Goal: Task Accomplishment & Management: Manage account settings

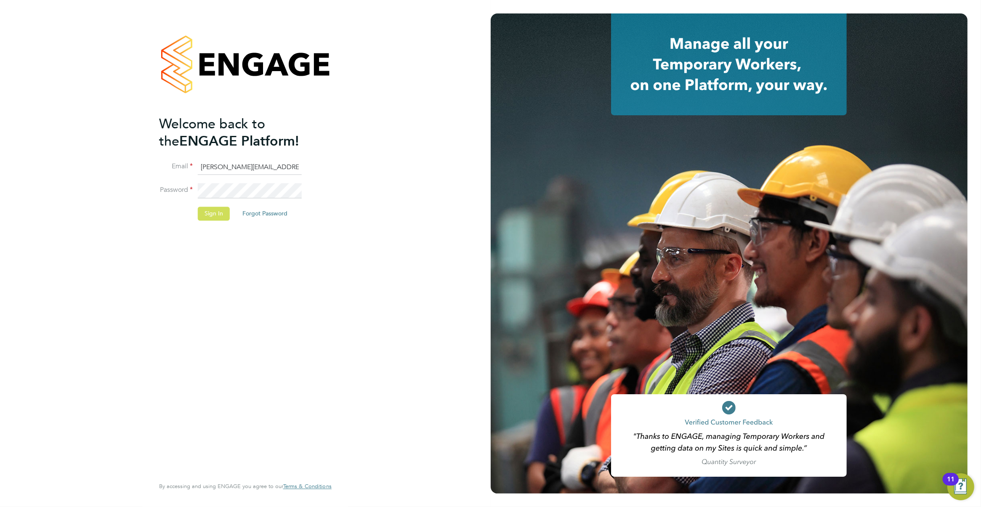
click at [217, 211] on button "Sign In" at bounding box center [214, 213] width 32 height 13
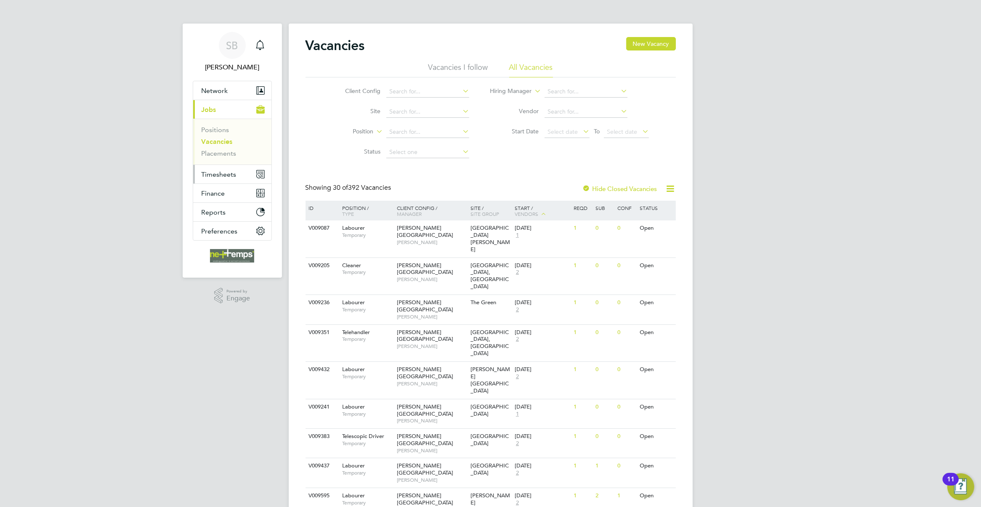
drag, startPoint x: 221, startPoint y: 170, endPoint x: 272, endPoint y: 159, distance: 51.7
click at [221, 170] on button "Timesheets" at bounding box center [232, 174] width 78 height 19
click at [227, 151] on link "Timesheets" at bounding box center [219, 149] width 35 height 8
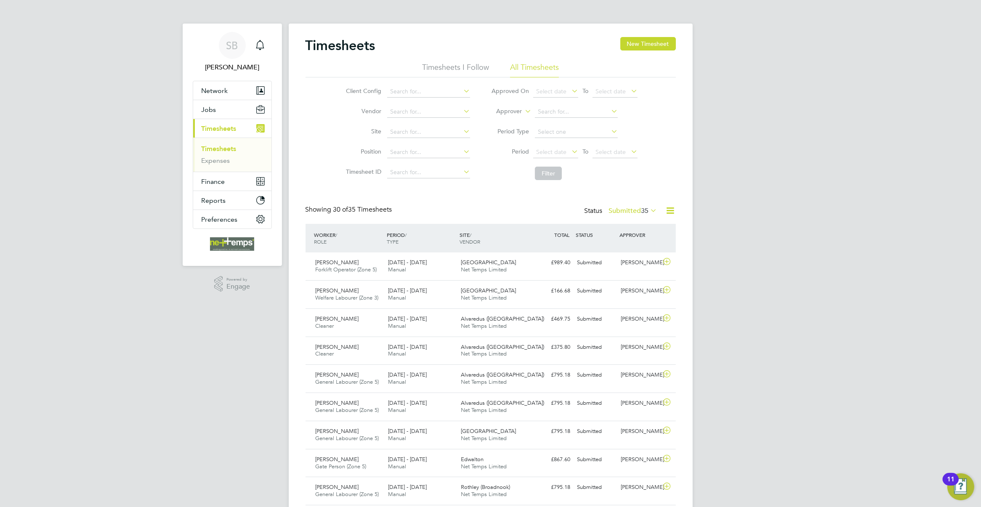
click at [642, 211] on span "35" at bounding box center [646, 211] width 8 height 8
click at [636, 259] on li "Approved" at bounding box center [619, 262] width 39 height 12
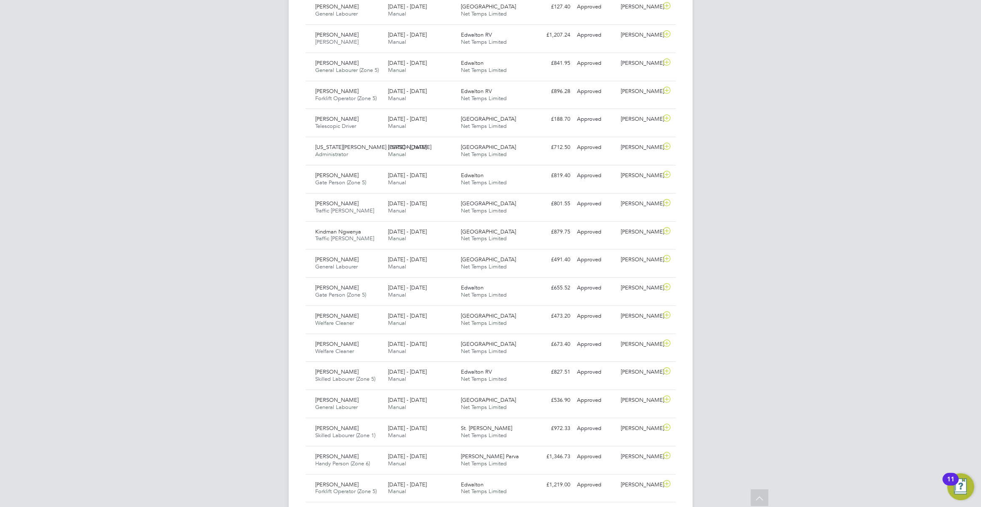
click at [804, 249] on div "SB Shane Bannister Notifications Applications: Network Businesses Sites Workers…" at bounding box center [490, 207] width 981 height 1151
click at [751, 233] on div "SB Shane Bannister Notifications Applications: Network Businesses Sites Workers…" at bounding box center [490, 207] width 981 height 1151
click at [821, 219] on div "SB Shane Bannister Notifications Applications: Network Businesses Sites Workers…" at bounding box center [490, 207] width 981 height 1151
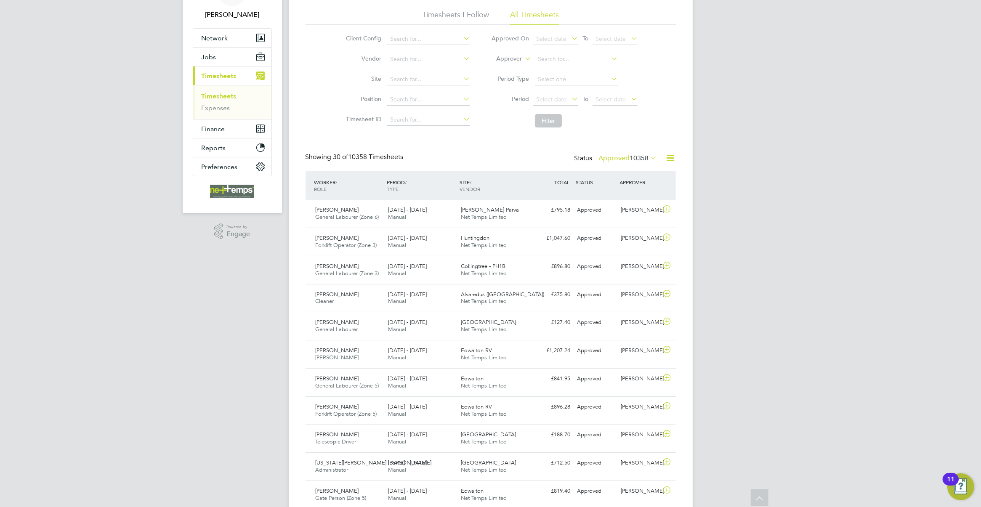
click at [617, 160] on label "Approved 10358" at bounding box center [628, 158] width 59 height 8
click at [620, 224] on li "Rejected" at bounding box center [613, 228] width 39 height 12
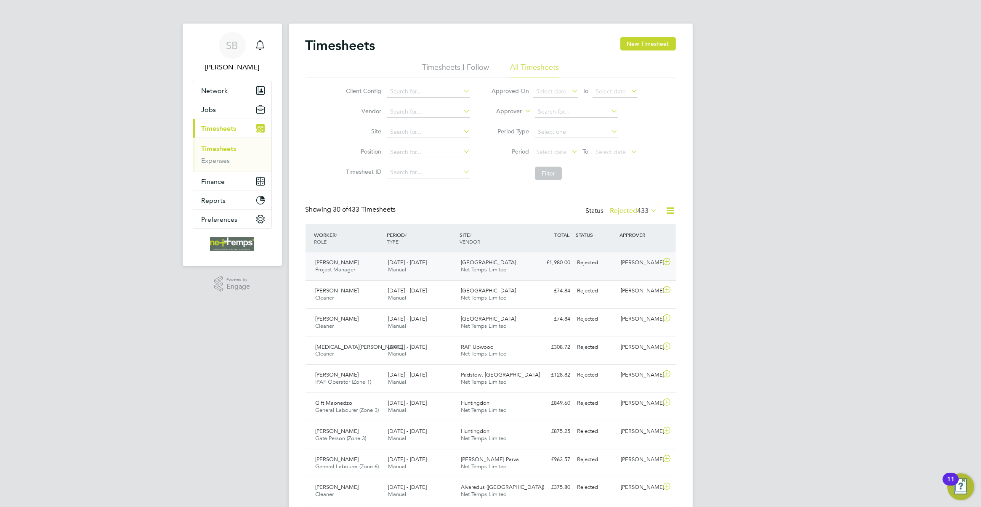
click at [501, 269] on span "Net Temps Limited" at bounding box center [484, 269] width 46 height 7
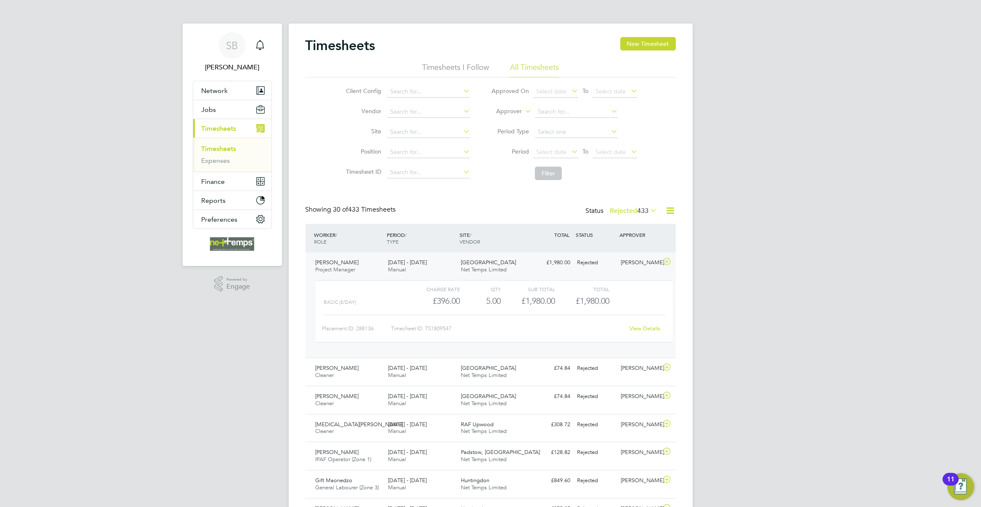
click at [652, 330] on link "View Details" at bounding box center [645, 328] width 31 height 7
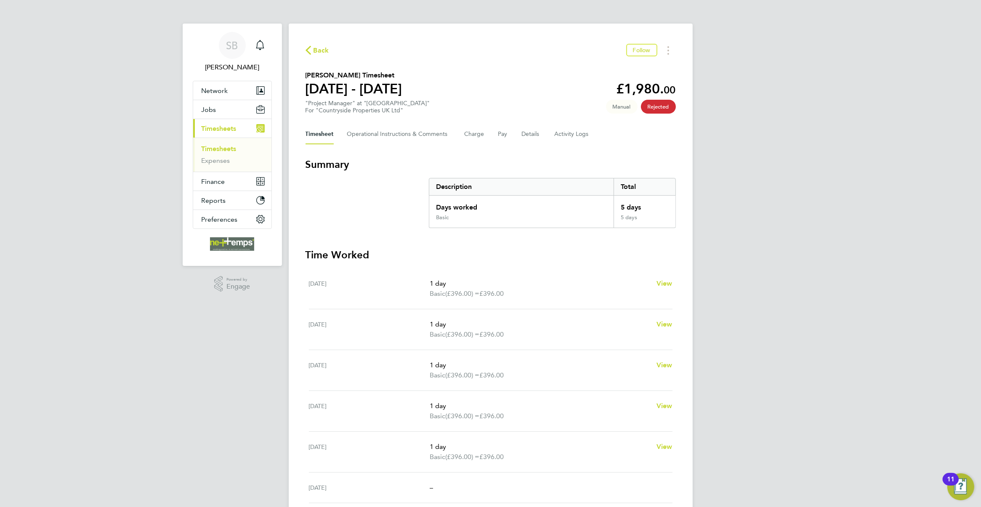
scroll to position [61, 0]
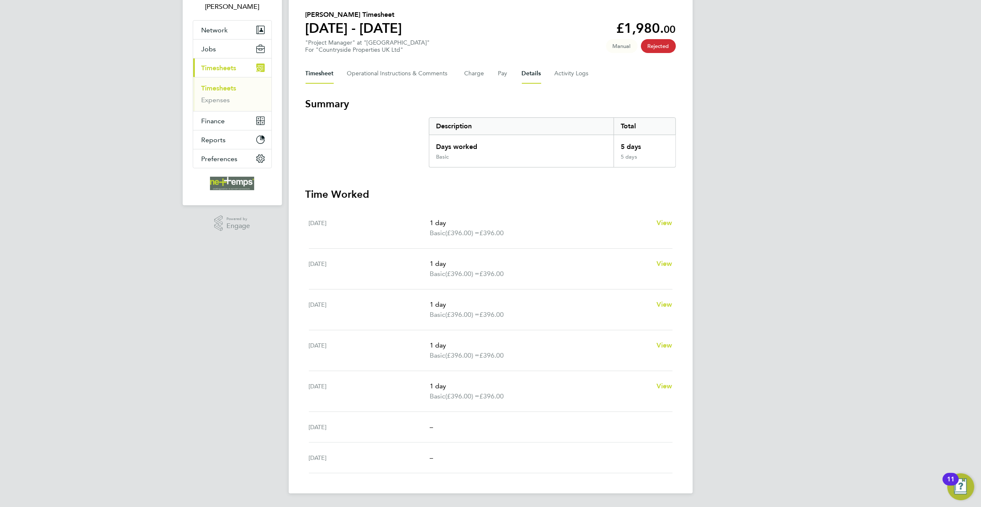
click at [528, 75] on button "Details" at bounding box center [531, 74] width 19 height 20
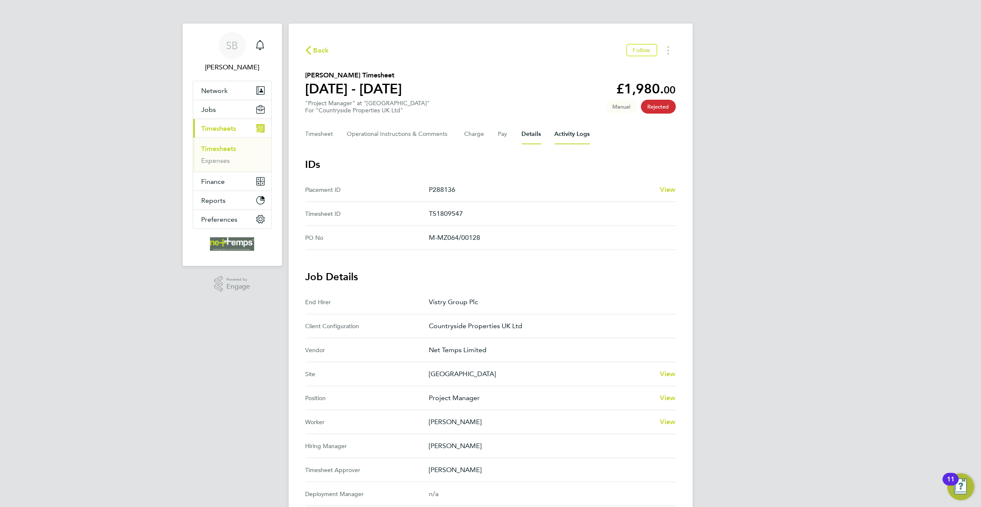
click at [577, 125] on Logs-tab "Activity Logs" at bounding box center [572, 134] width 35 height 20
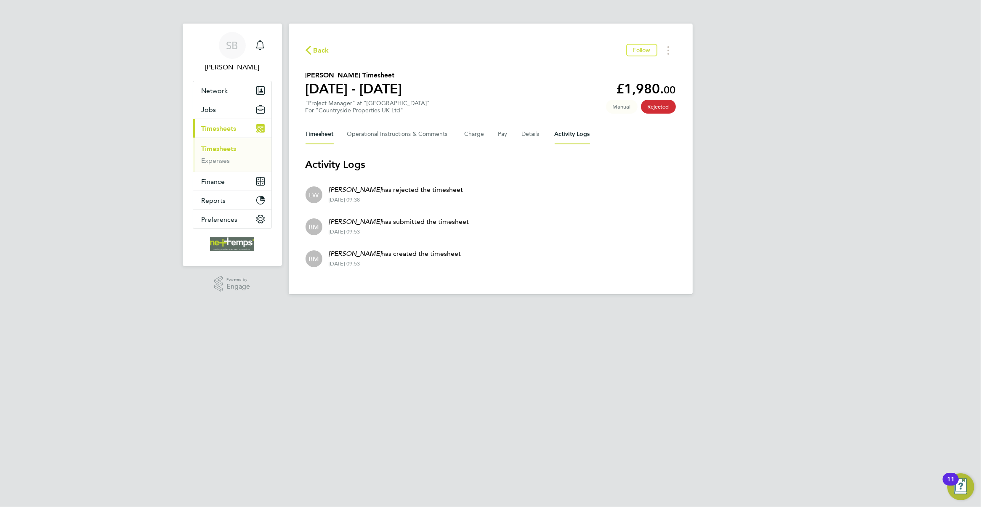
click at [328, 135] on button "Timesheet" at bounding box center [320, 134] width 28 height 20
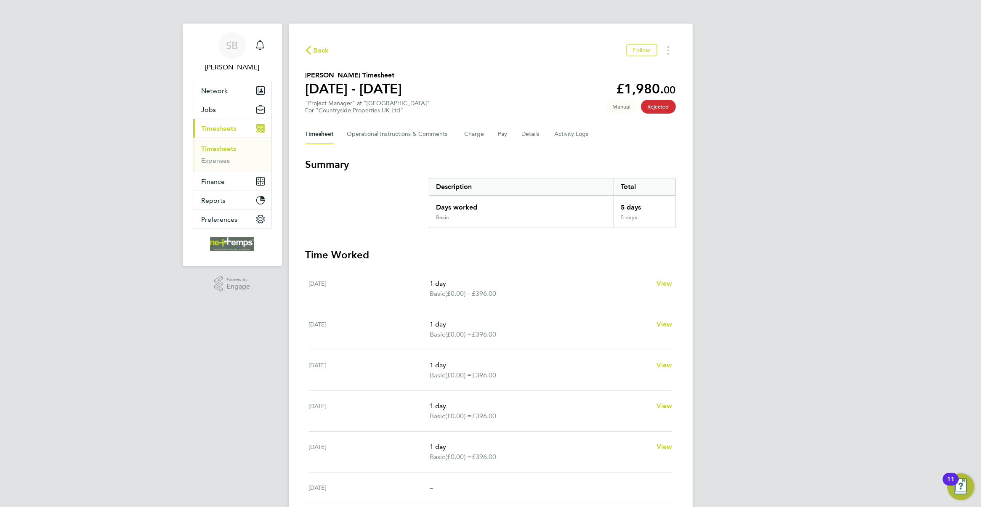
click at [310, 46] on icon "button" at bounding box center [308, 50] width 5 height 9
